Goal: Task Accomplishment & Management: Use online tool/utility

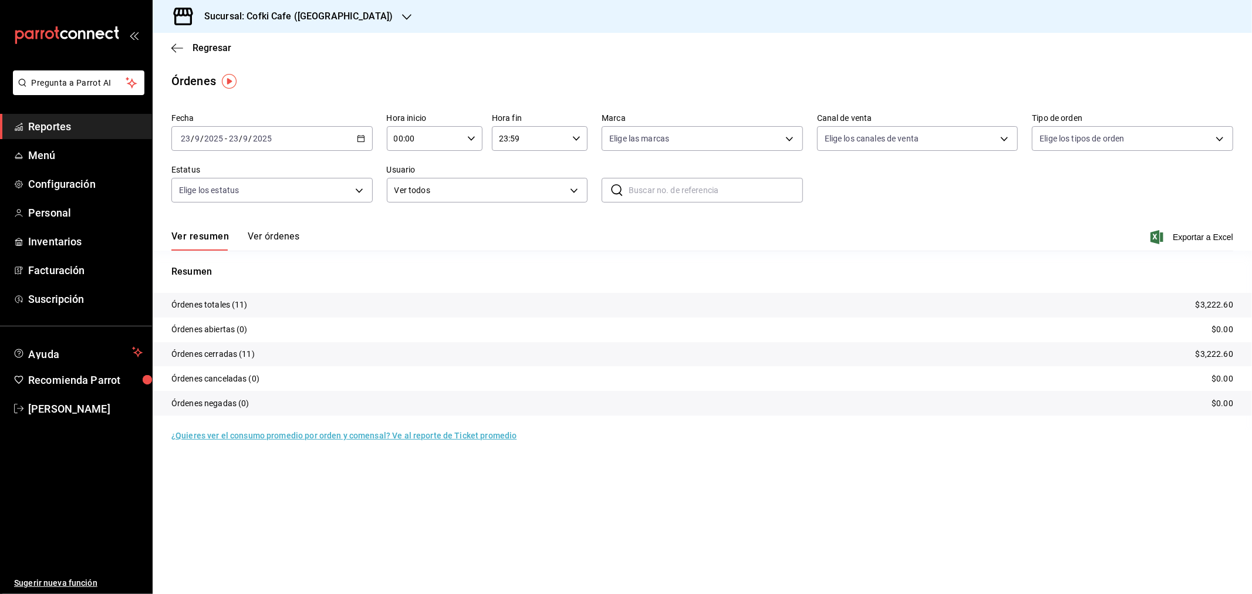
click at [288, 239] on button "Ver órdenes" at bounding box center [274, 241] width 52 height 20
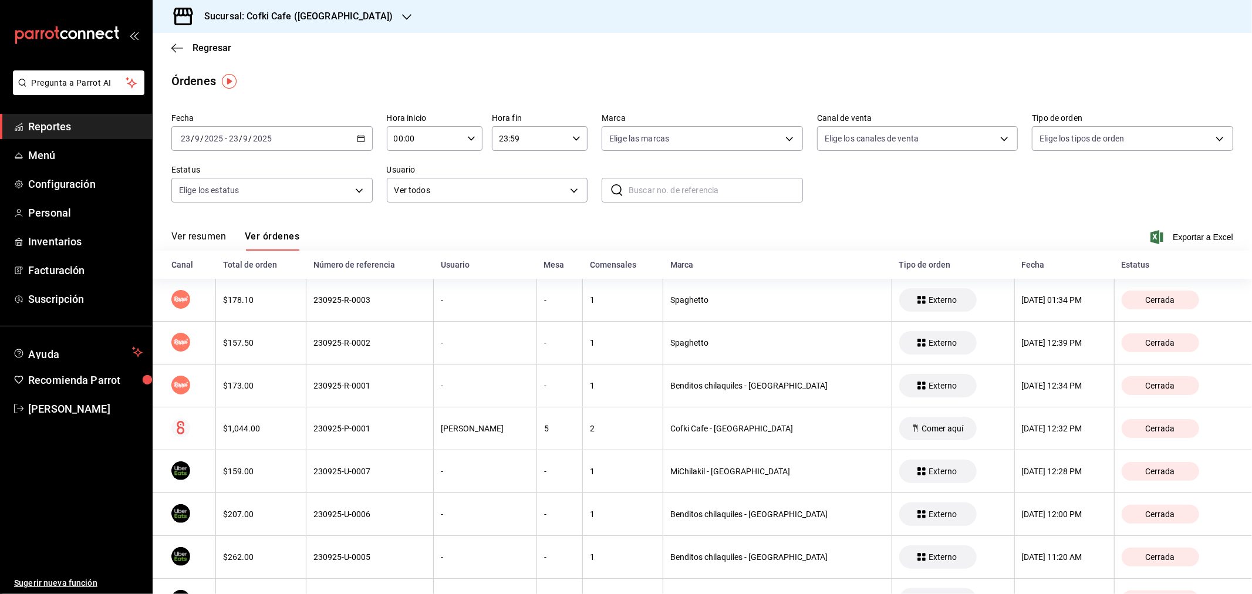
click at [214, 238] on button "Ver resumen" at bounding box center [198, 241] width 55 height 20
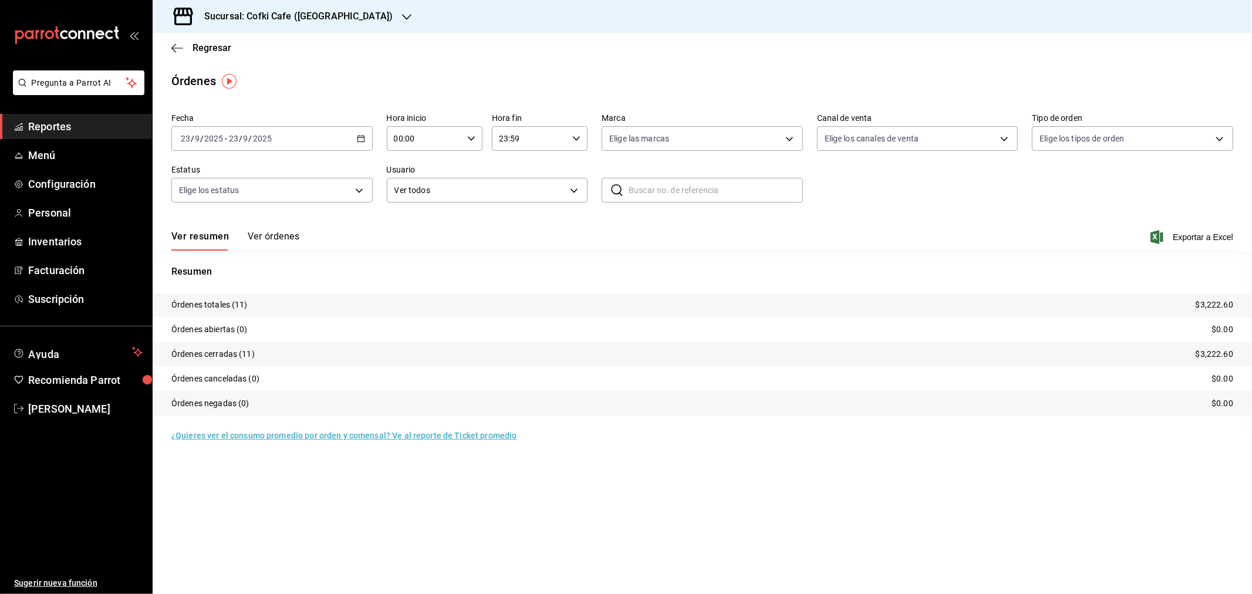
click at [332, 9] on h3 "Sucursal: Cofki Cafe ([GEOGRAPHIC_DATA])" at bounding box center [294, 16] width 198 height 14
click at [281, 48] on div "Cofki Kid-Friendly Café (MTY)" at bounding box center [240, 51] width 157 height 12
click at [271, 232] on button "Ver órdenes" at bounding box center [274, 241] width 52 height 20
